Goal: Task Accomplishment & Management: Manage account settings

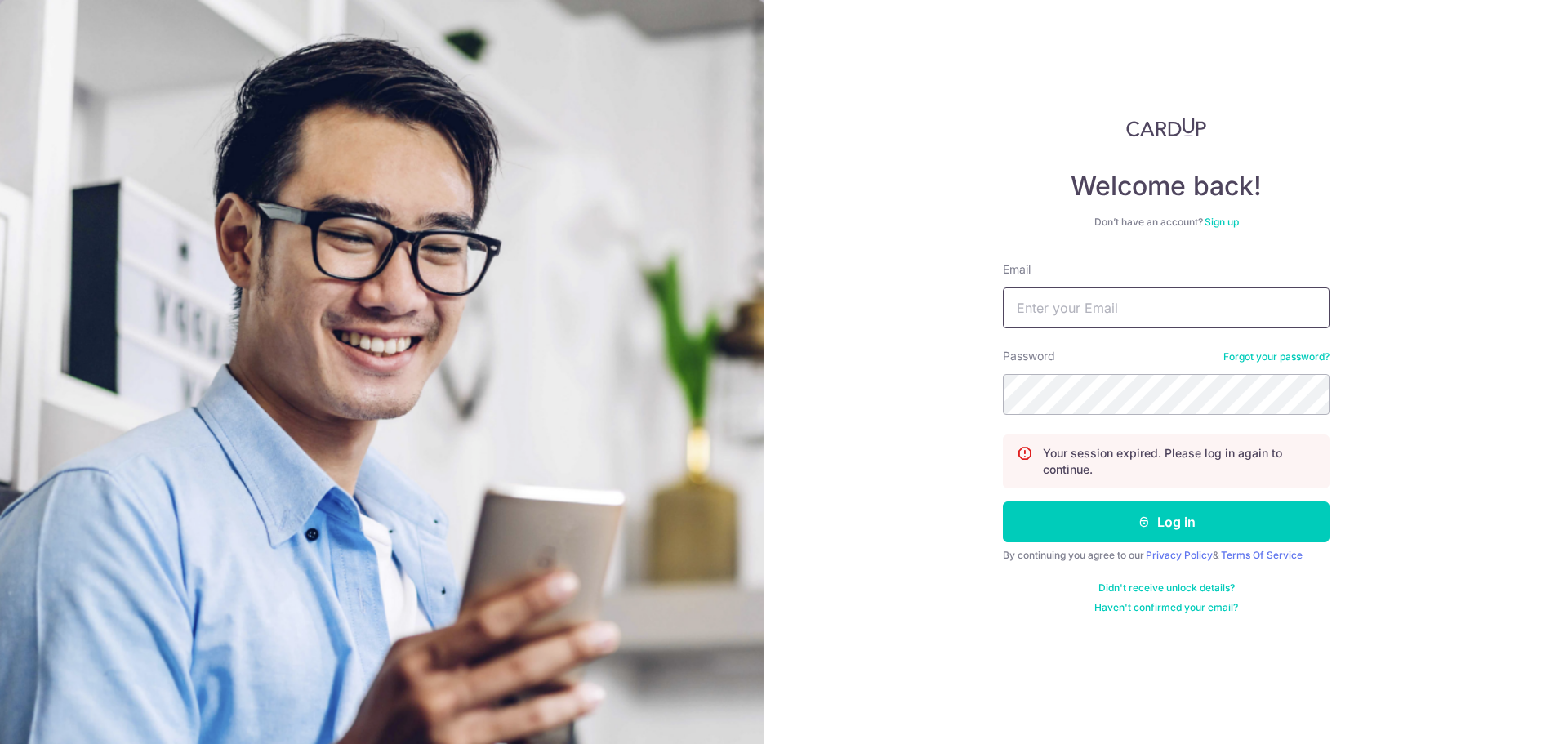
click at [1087, 310] on input "Email" at bounding box center [1166, 308] width 327 height 41
type input "[EMAIL_ADDRESS][DOMAIN_NAME]"
click at [1003, 502] on button "Log in" at bounding box center [1166, 522] width 327 height 41
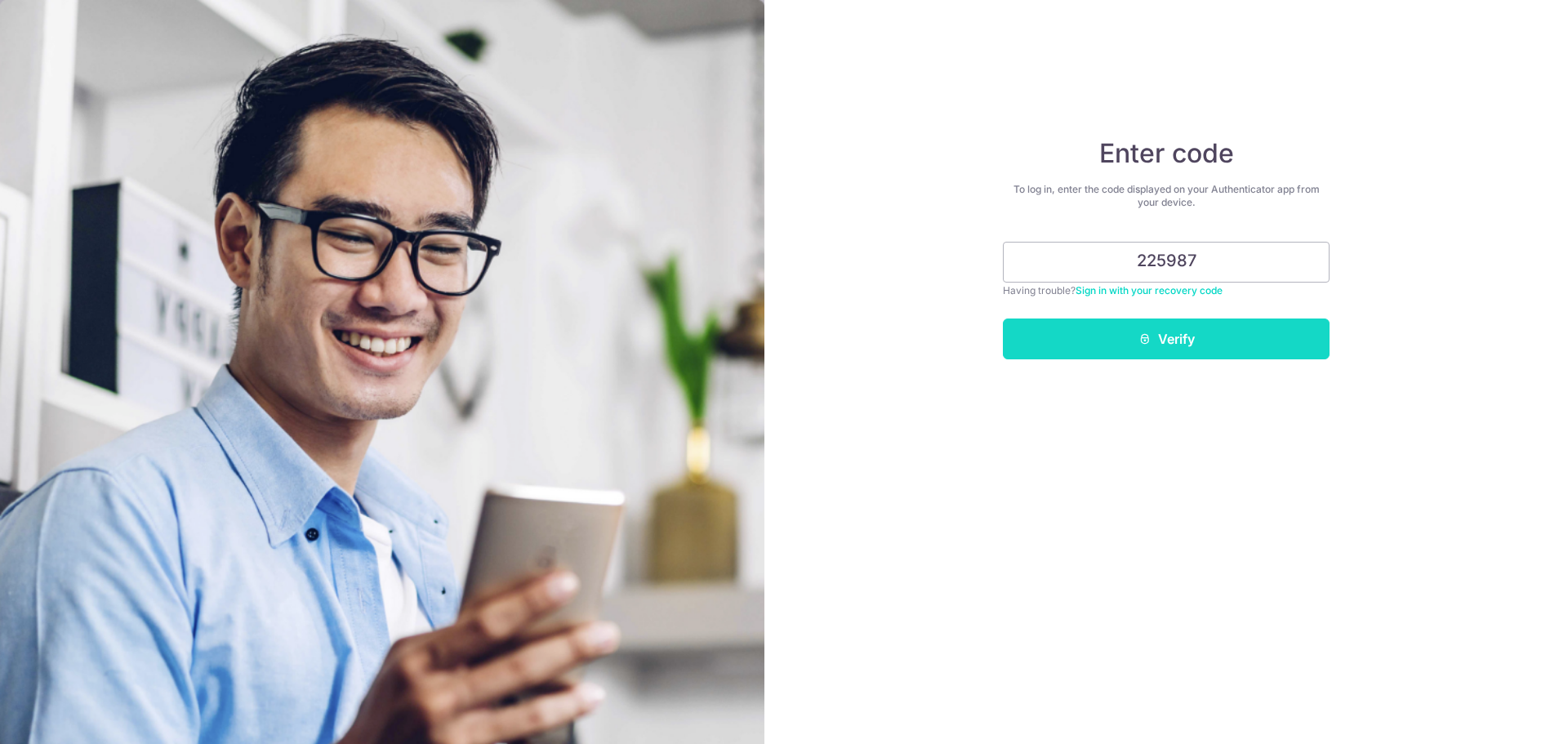
type input "225987"
click at [1241, 346] on button "Verify" at bounding box center [1166, 339] width 327 height 41
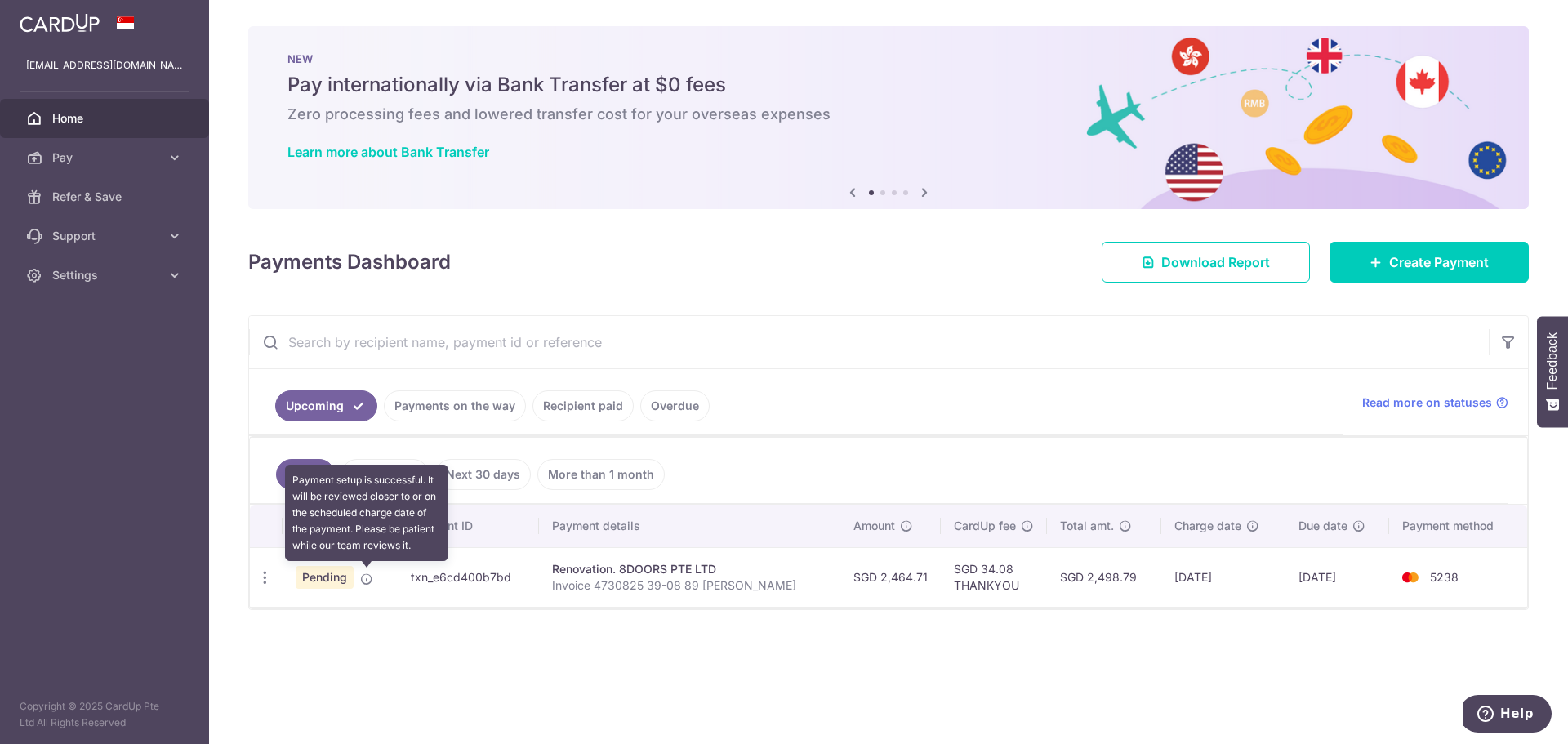
click at [370, 576] on icon at bounding box center [366, 578] width 13 height 13
